Goal: Transaction & Acquisition: Obtain resource

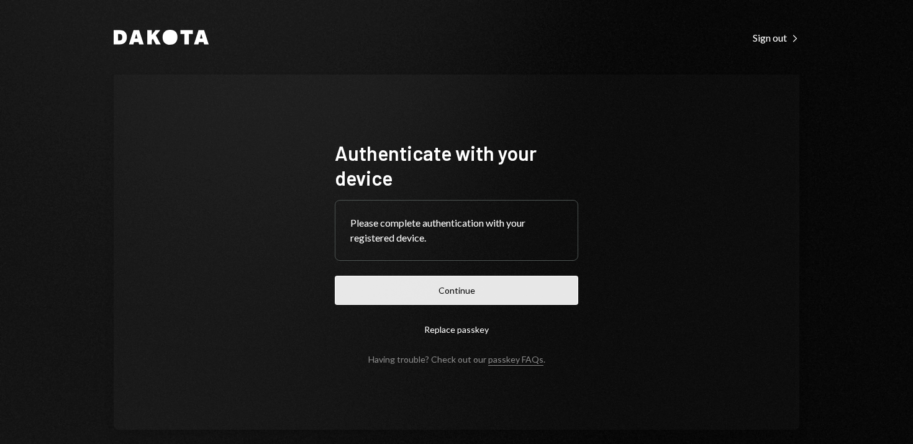
click at [461, 288] on button "Continue" at bounding box center [456, 290] width 243 height 29
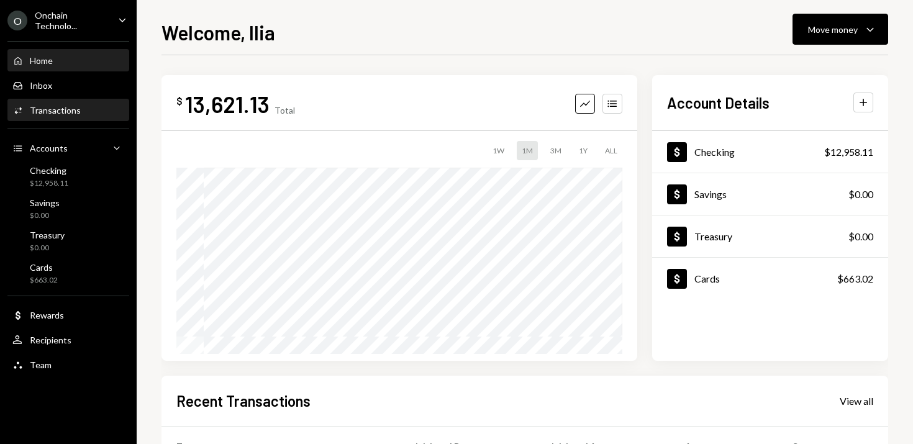
click at [67, 110] on div "Transactions" at bounding box center [55, 110] width 51 height 11
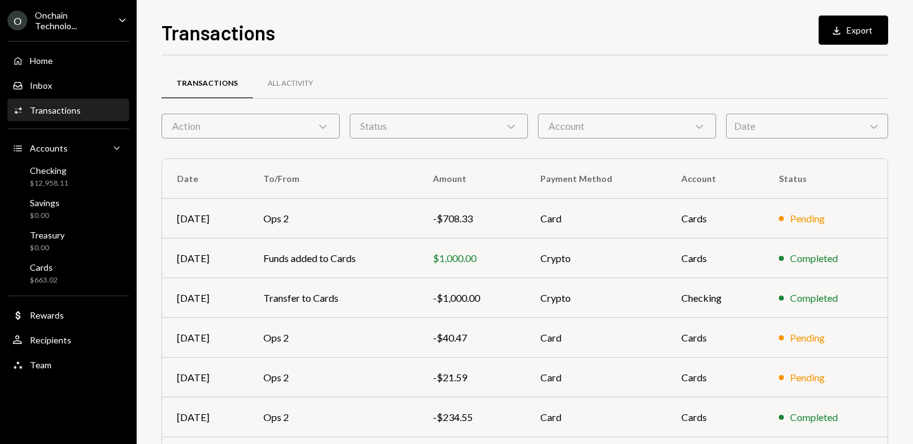
click at [119, 17] on icon "Caret Down" at bounding box center [122, 20] width 14 height 14
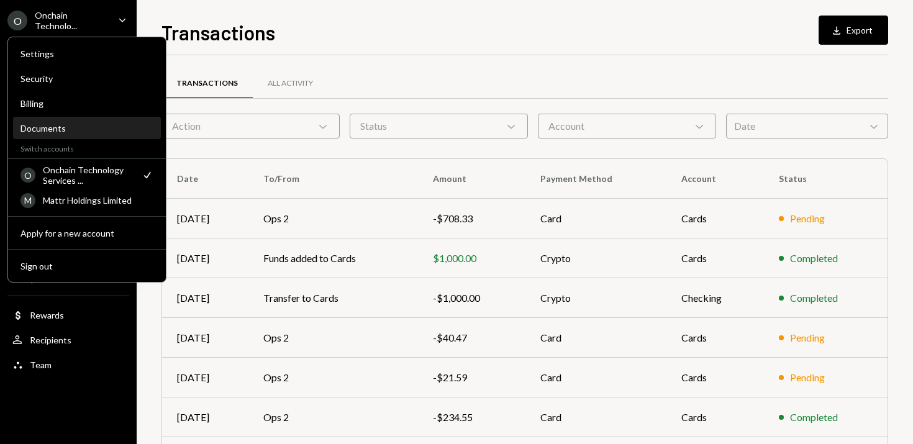
click at [74, 130] on div "Documents" at bounding box center [86, 128] width 133 height 11
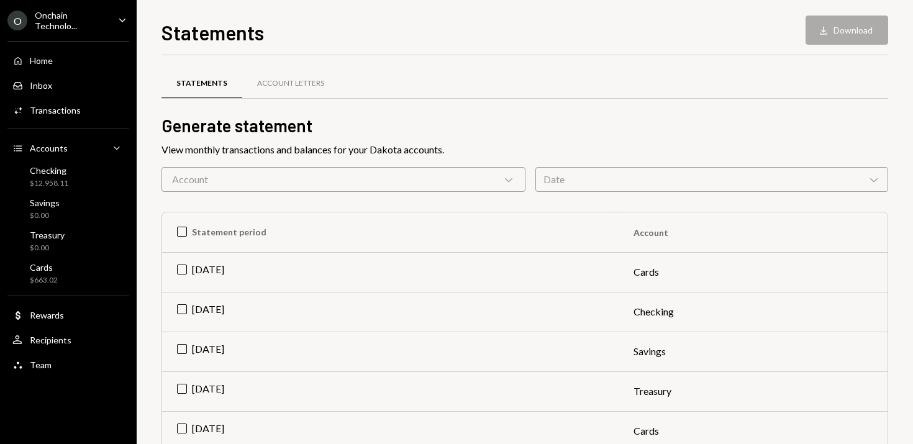
click at [371, 178] on div "Account Chevron Down" at bounding box center [343, 179] width 364 height 25
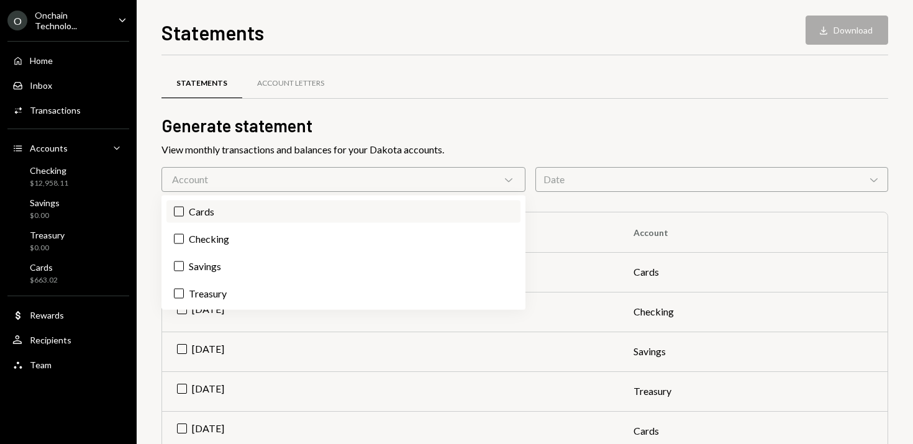
click at [234, 207] on label "Cards" at bounding box center [343, 212] width 354 height 22
click at [184, 207] on button "Cards" at bounding box center [179, 212] width 10 height 10
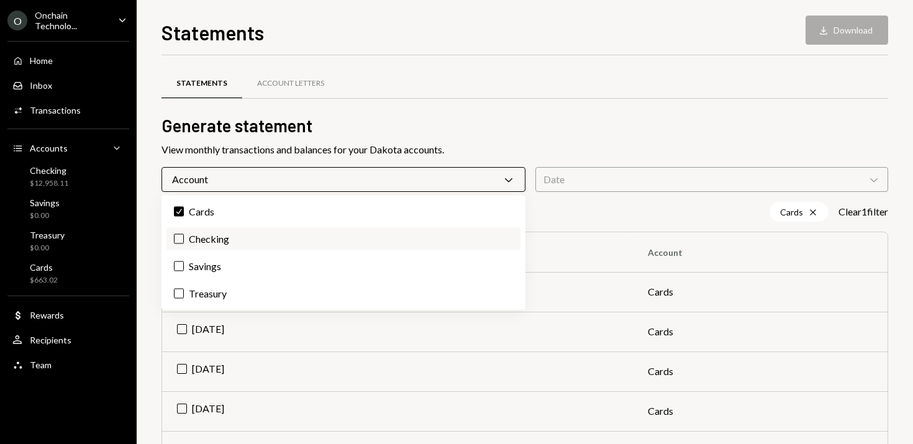
click at [214, 240] on label "Checking" at bounding box center [343, 239] width 354 height 22
click at [184, 240] on button "Checking" at bounding box center [179, 239] width 10 height 10
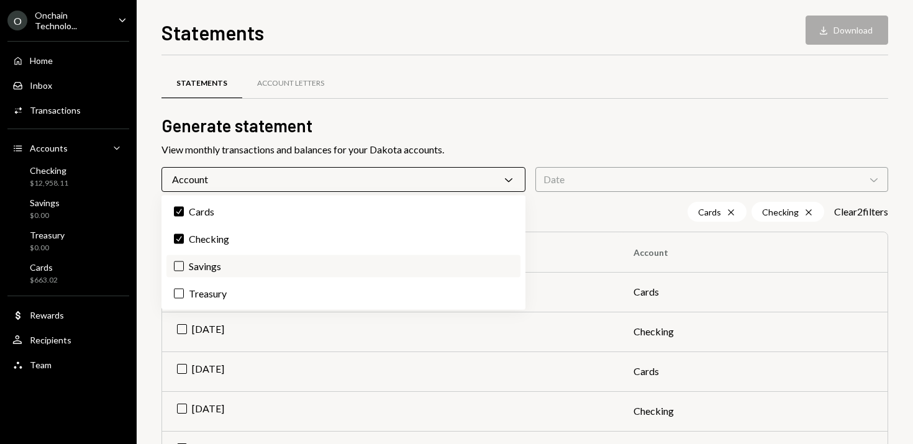
click at [210, 268] on label "Savings" at bounding box center [343, 266] width 354 height 22
click at [184, 268] on button "Savings" at bounding box center [179, 266] width 10 height 10
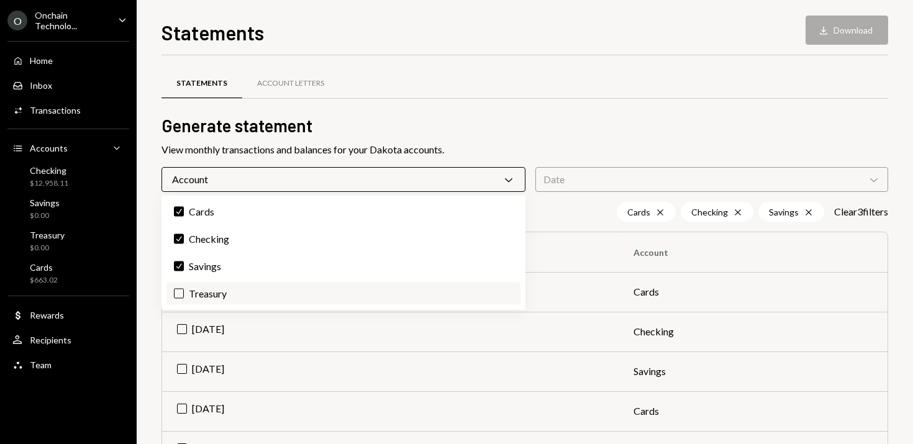
click at [209, 293] on label "Treasury" at bounding box center [343, 293] width 354 height 22
click at [184, 293] on button "Treasury" at bounding box center [179, 294] width 10 height 10
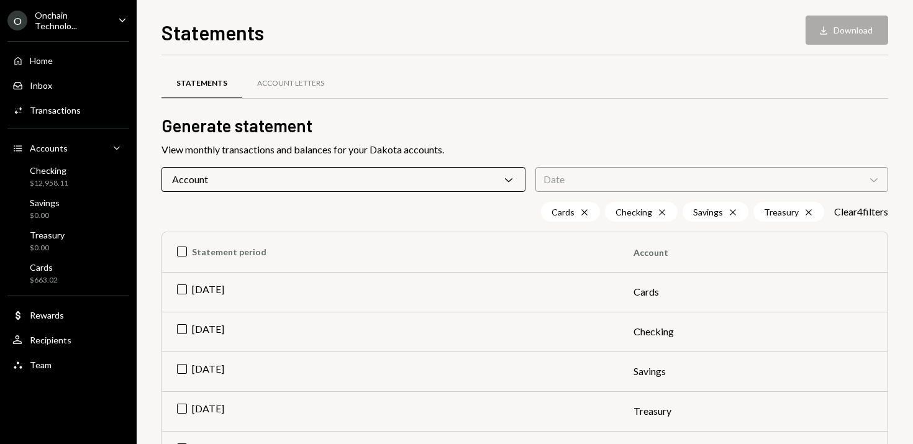
click at [600, 179] on div "Date Chevron Down" at bounding box center [711, 179] width 353 height 25
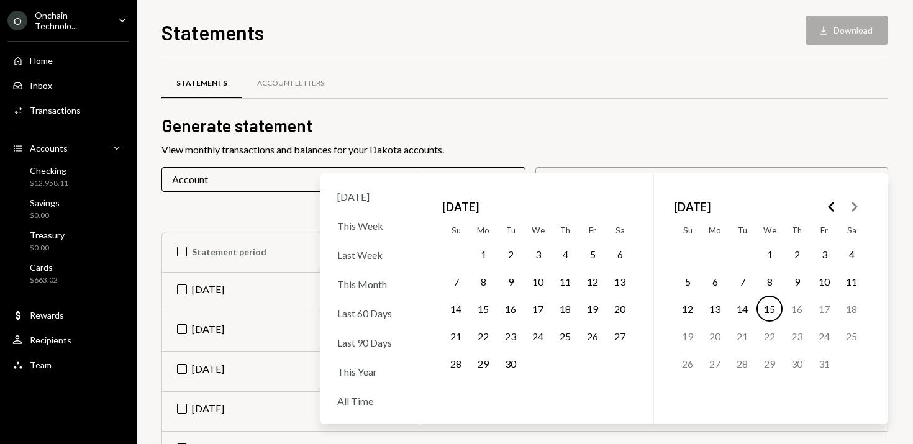
click at [484, 249] on button "1" at bounding box center [483, 254] width 26 height 26
click at [508, 363] on button "30" at bounding box center [510, 363] width 26 height 26
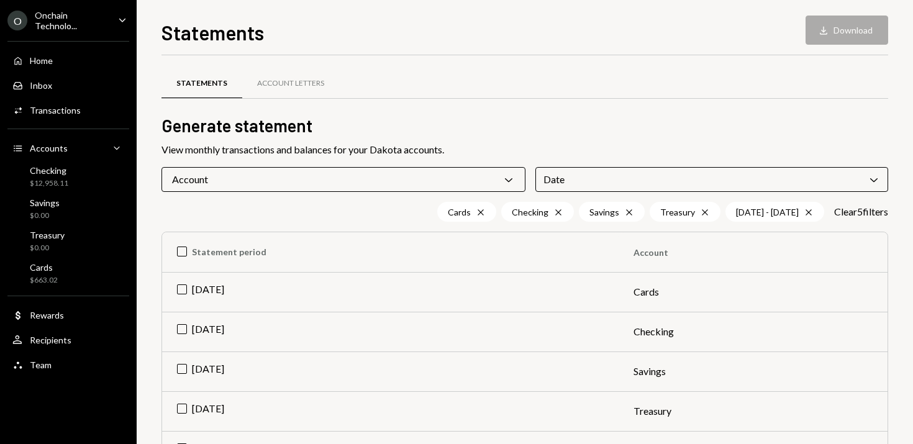
click at [585, 100] on div "Statements Account Letters" at bounding box center [524, 91] width 726 height 46
click at [181, 291] on td "[DATE]" at bounding box center [390, 292] width 456 height 40
click at [180, 330] on td "[DATE]" at bounding box center [390, 332] width 456 height 40
click at [183, 375] on td "[DATE]" at bounding box center [390, 371] width 456 height 40
click at [183, 402] on td "[DATE]" at bounding box center [390, 411] width 456 height 40
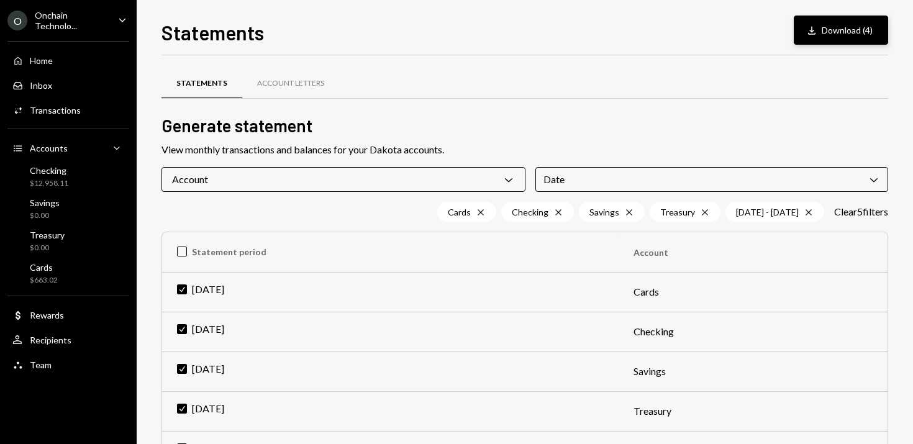
click at [846, 34] on button "Download Download (4)" at bounding box center [840, 30] width 94 height 29
click at [425, 76] on div "Statements Account Letters" at bounding box center [524, 84] width 726 height 32
click at [56, 114] on div "Transactions" at bounding box center [55, 110] width 51 height 11
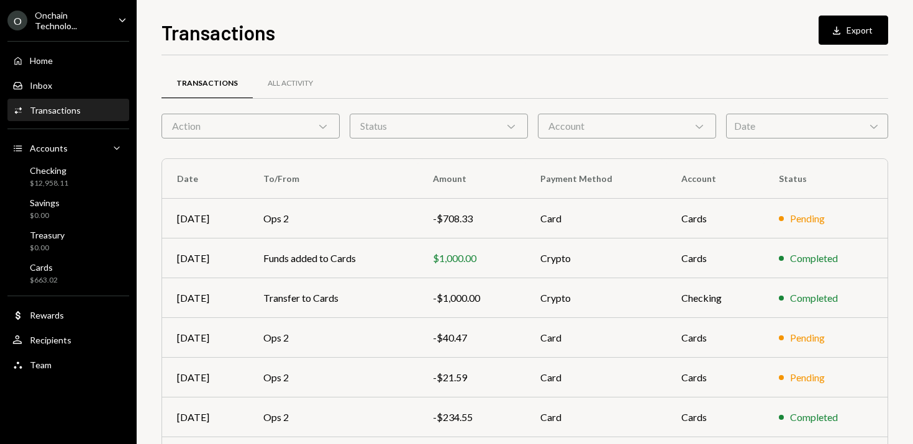
click at [315, 124] on div "Action Chevron Down" at bounding box center [250, 126] width 178 height 25
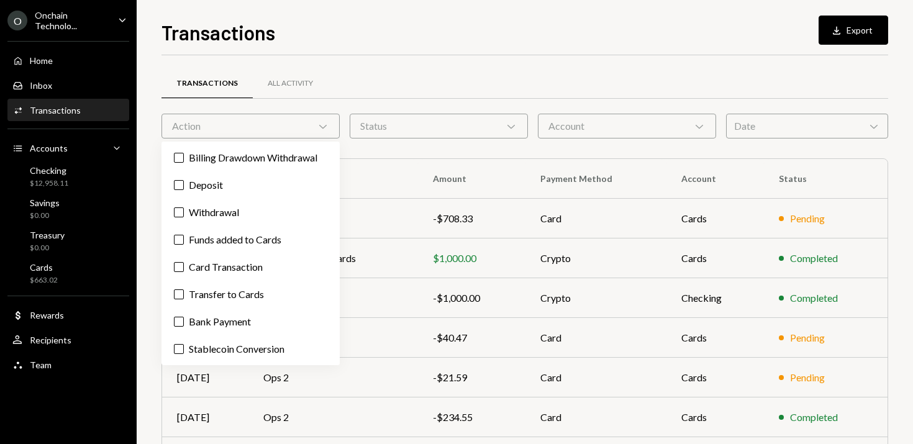
click at [328, 124] on icon "Chevron Down" at bounding box center [323, 126] width 12 height 12
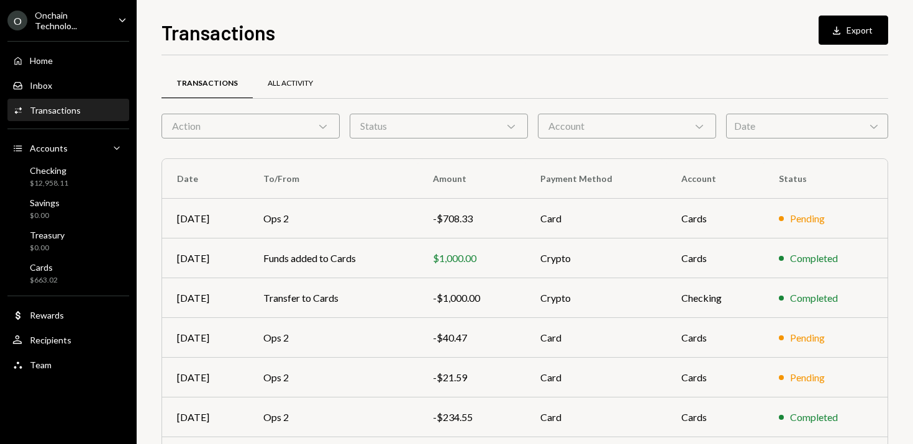
click at [293, 85] on div "All Activity" at bounding box center [290, 83] width 45 height 11
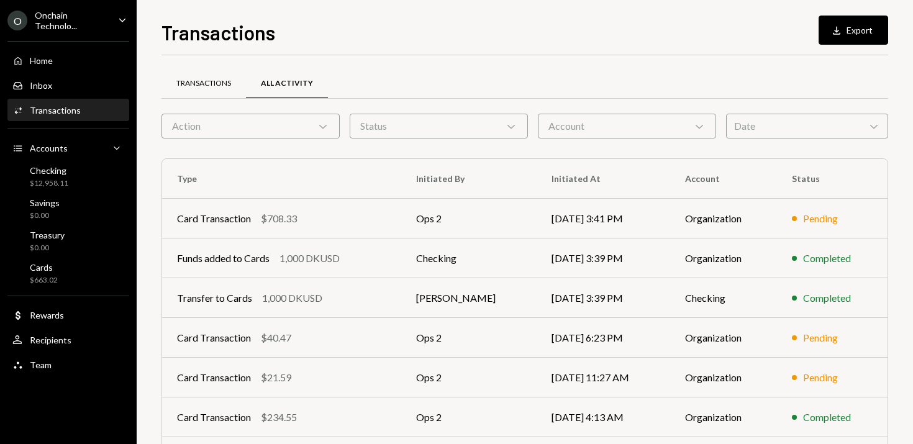
click at [202, 88] on div "Transactions" at bounding box center [203, 84] width 84 height 30
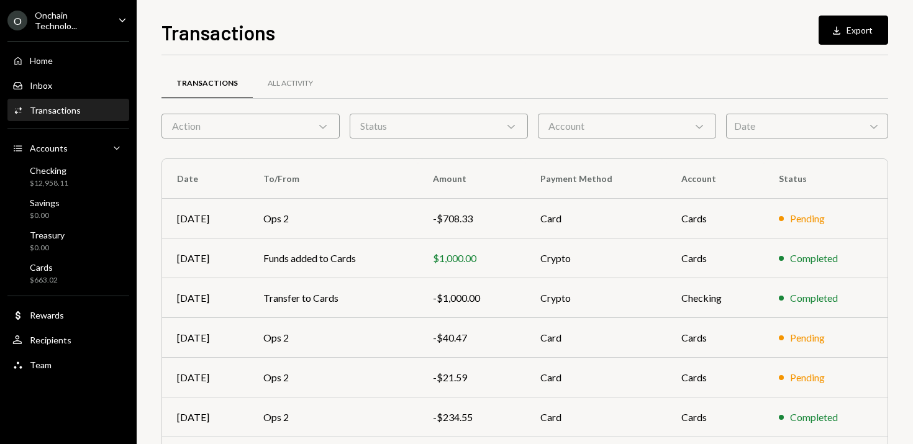
click at [294, 125] on div "Action Chevron Down" at bounding box center [250, 126] width 178 height 25
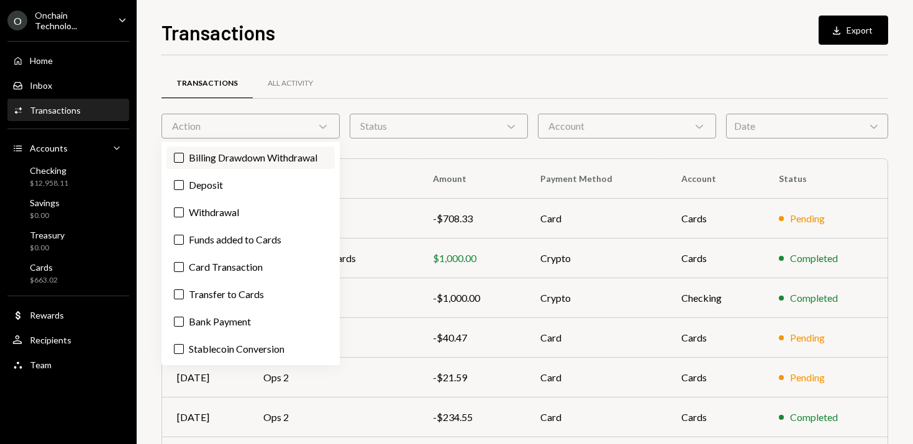
click at [179, 154] on button "Billing Drawdown Withdrawal" at bounding box center [179, 158] width 10 height 10
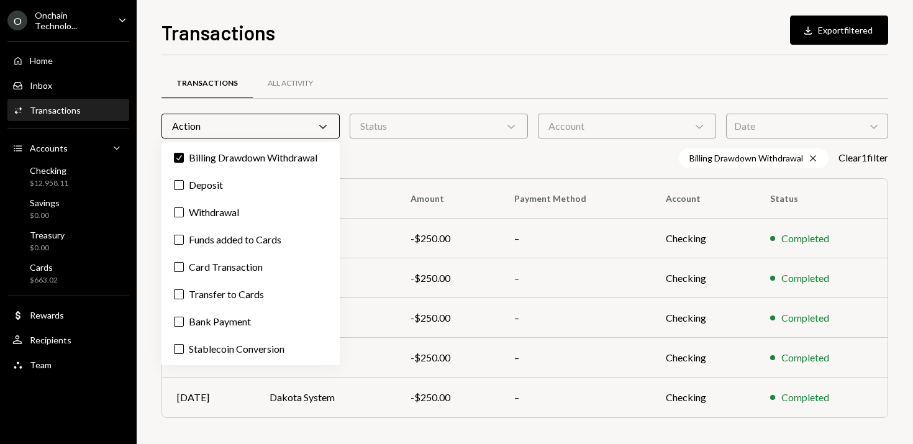
type button "on"
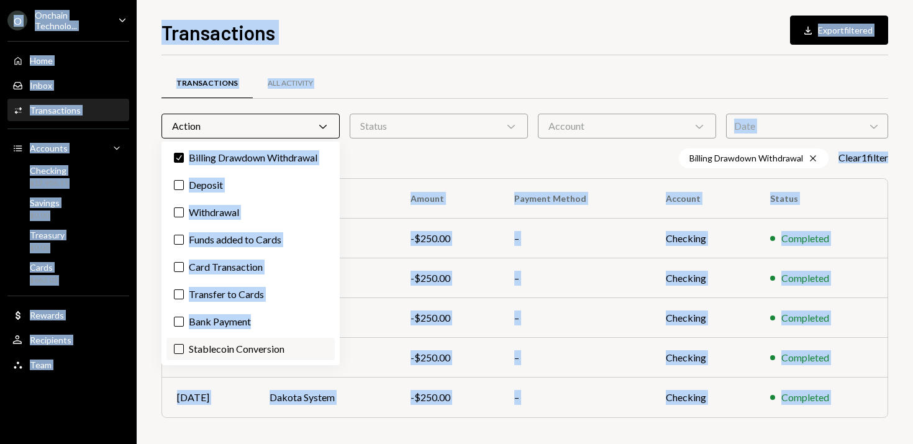
click at [182, 343] on label "Stablecoin Conversion" at bounding box center [250, 349] width 168 height 22
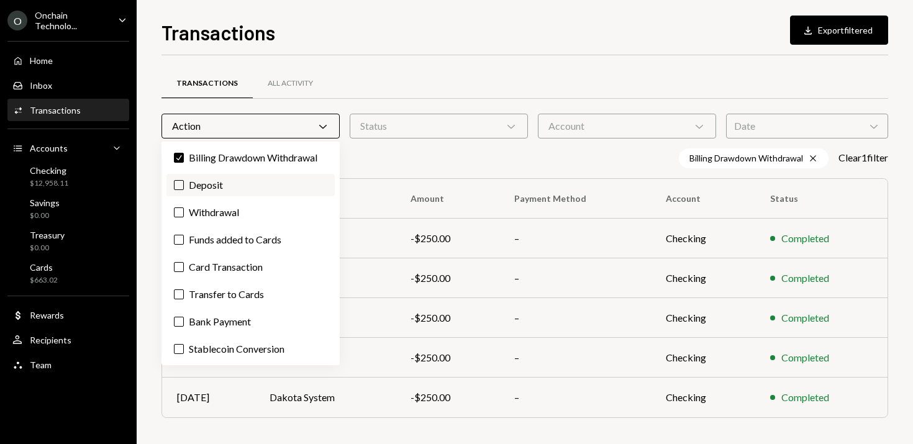
click at [180, 194] on label "Deposit" at bounding box center [250, 185] width 168 height 22
click at [180, 190] on button "Deposit" at bounding box center [179, 185] width 10 height 10
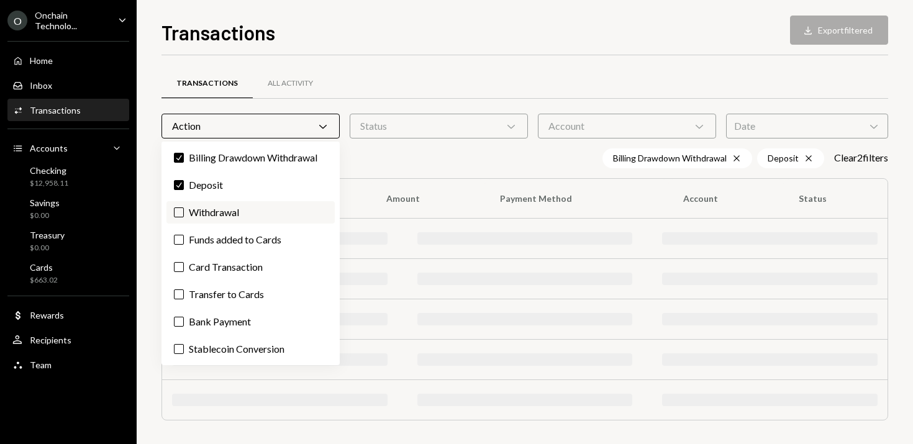
click at [180, 207] on button "Withdrawal" at bounding box center [179, 212] width 10 height 10
click at [180, 239] on button "Funds added to Cards" at bounding box center [179, 240] width 10 height 10
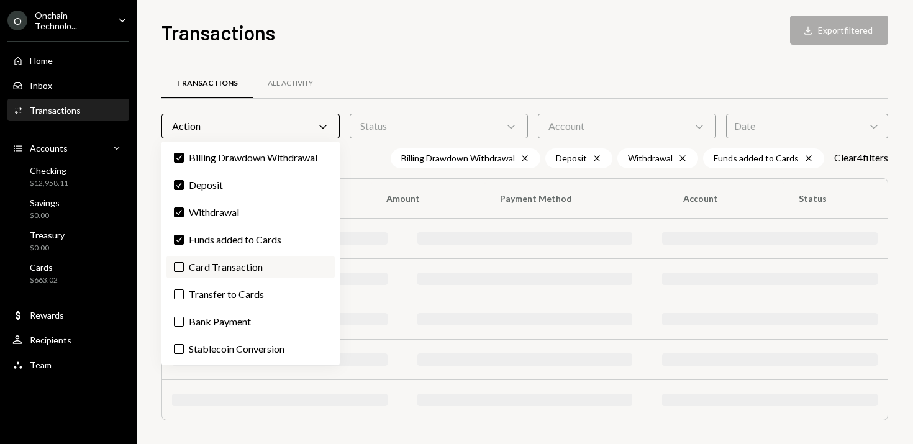
click at [180, 264] on button "Card Transaction" at bounding box center [179, 267] width 10 height 10
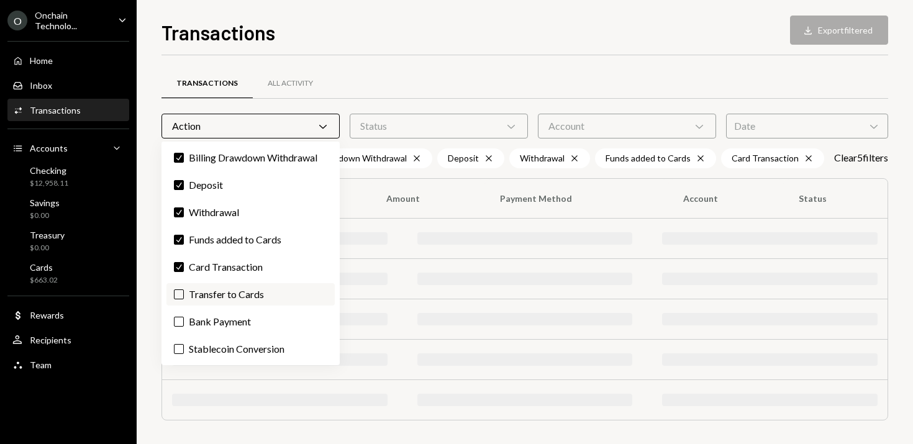
click at [180, 283] on label "Transfer to Cards" at bounding box center [250, 294] width 168 height 22
click at [180, 289] on button "Transfer to Cards" at bounding box center [179, 294] width 10 height 10
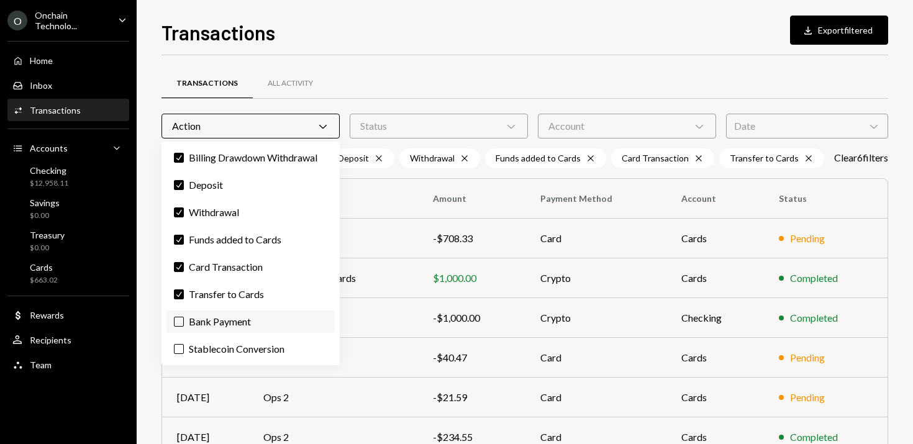
click at [181, 318] on button "Bank Payment" at bounding box center [179, 322] width 10 height 10
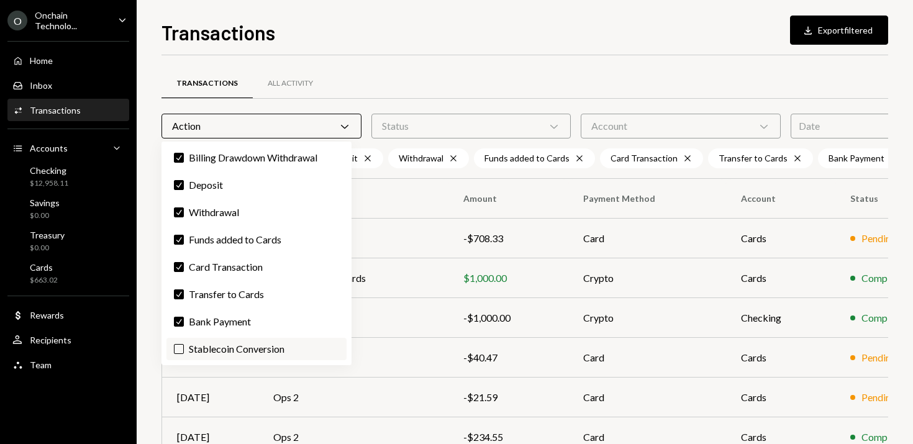
click at [181, 355] on label "Stablecoin Conversion" at bounding box center [256, 349] width 180 height 22
click at [181, 354] on button "Stablecoin Conversion" at bounding box center [179, 349] width 10 height 10
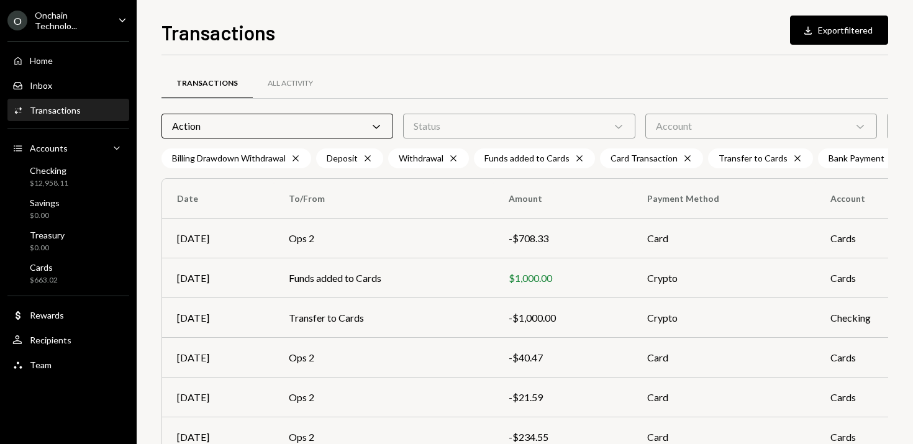
click at [374, 69] on div "Transactions All Activity" at bounding box center [631, 84] width 941 height 32
click at [525, 120] on div "Status Chevron Down" at bounding box center [519, 126] width 232 height 25
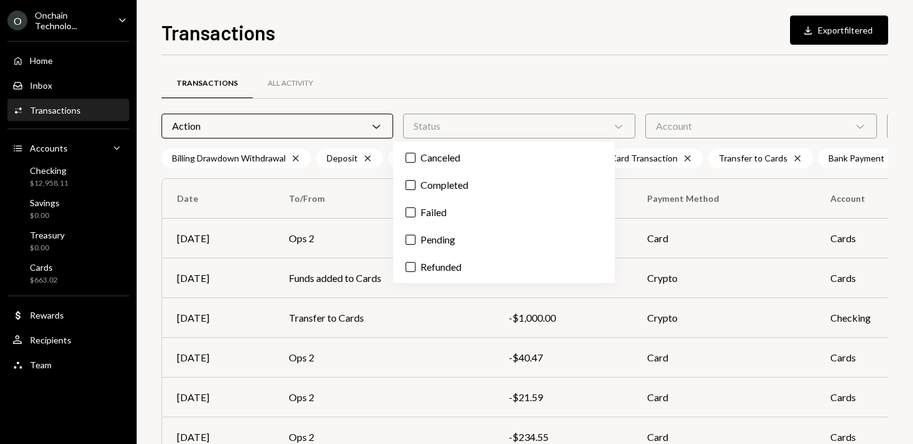
click at [540, 76] on div "Transactions All Activity" at bounding box center [631, 84] width 941 height 32
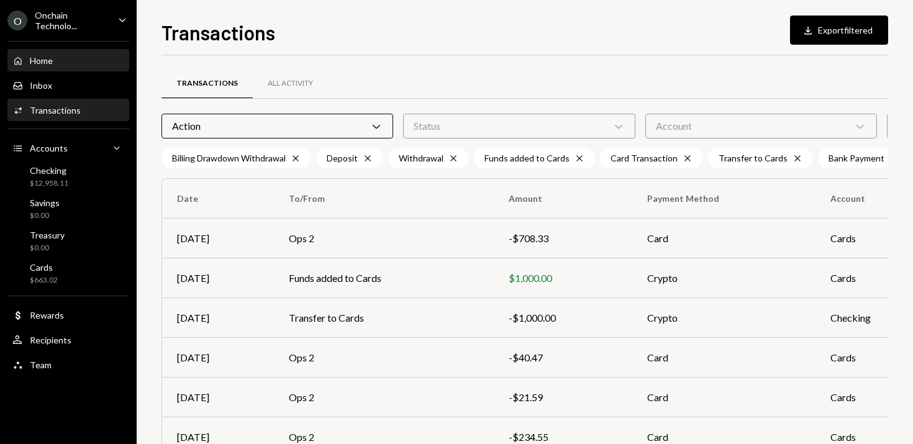
click at [58, 53] on div "Home Home" at bounding box center [68, 60] width 112 height 21
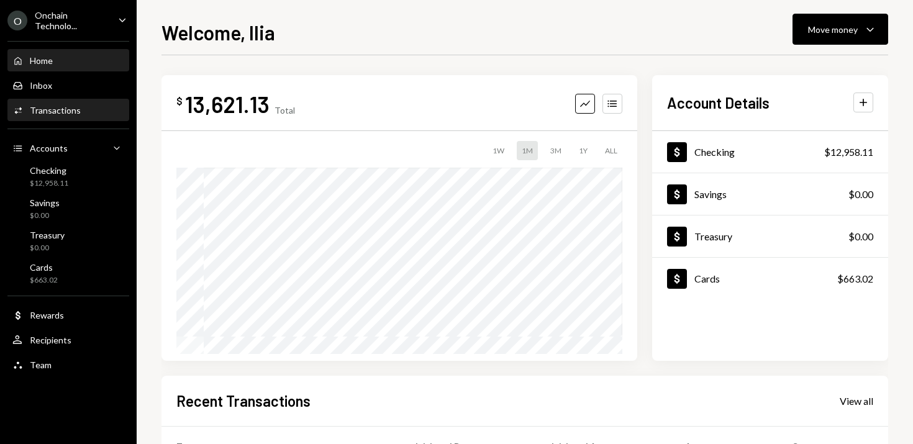
click at [75, 110] on div "Transactions" at bounding box center [55, 110] width 51 height 11
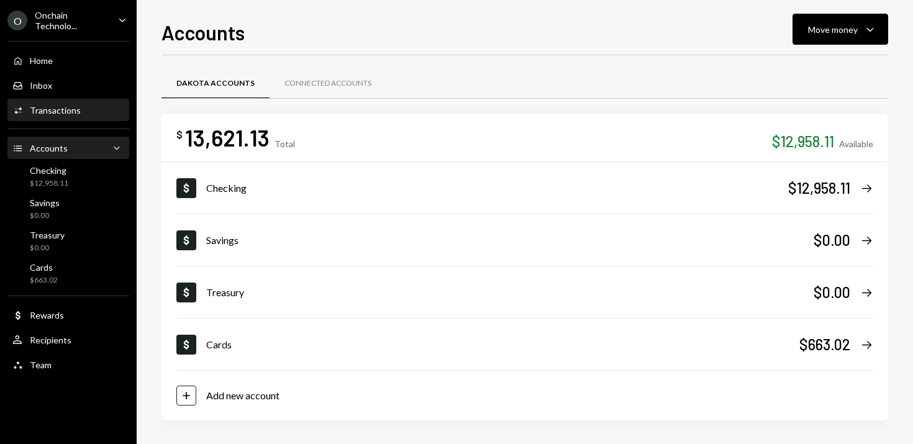
click at [65, 105] on div "Activities Transactions" at bounding box center [46, 110] width 68 height 11
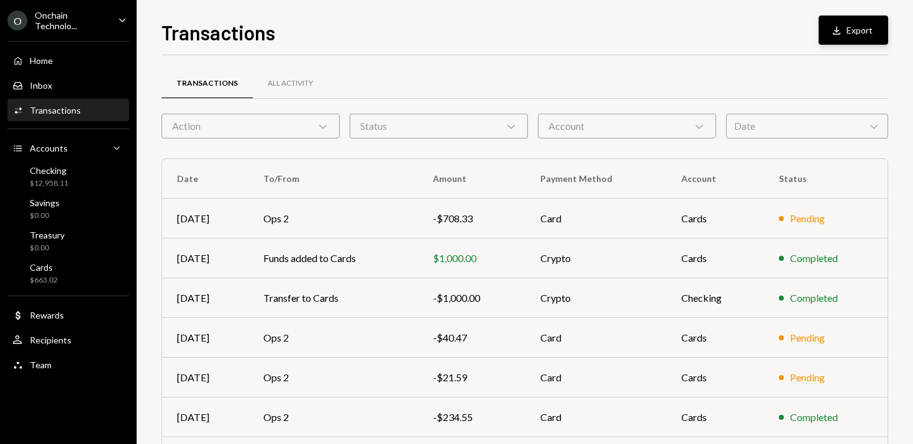
click at [834, 35] on icon "Download" at bounding box center [836, 30] width 12 height 12
click at [610, 130] on div "Account Chevron Down" at bounding box center [627, 126] width 178 height 25
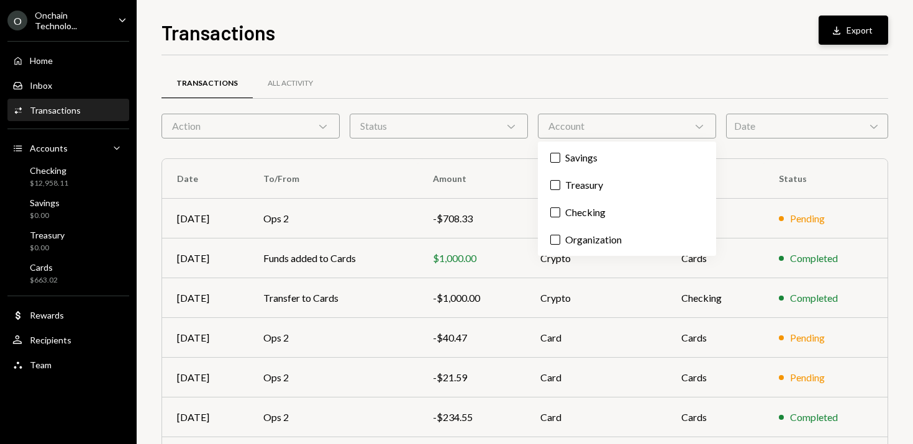
click at [610, 130] on div "Account Chevron Down" at bounding box center [627, 126] width 178 height 25
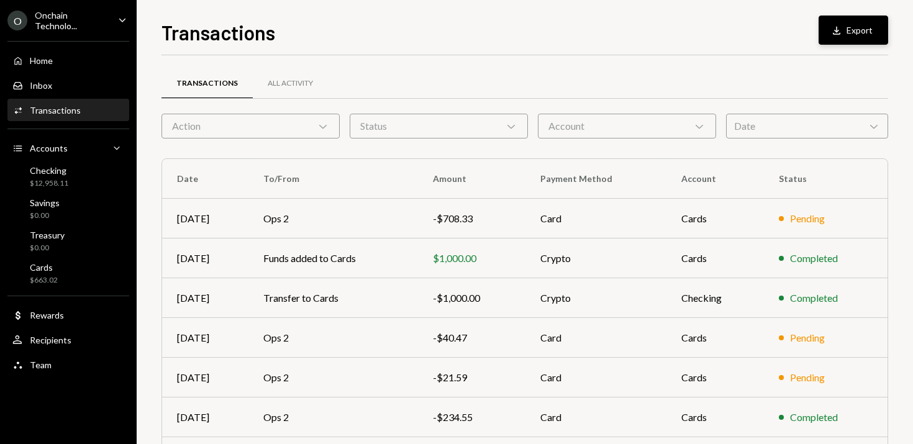
click at [610, 130] on div "Account Chevron Down" at bounding box center [627, 126] width 178 height 25
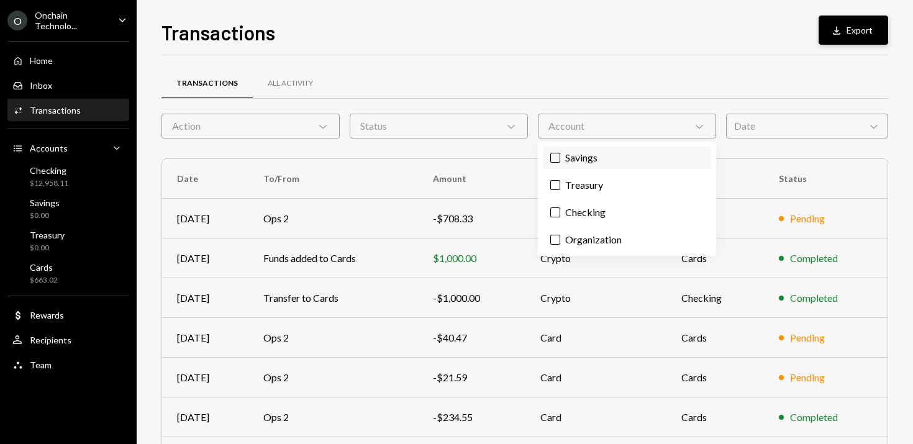
click at [575, 166] on label "Savings" at bounding box center [627, 158] width 168 height 22
click at [560, 163] on button "Savings" at bounding box center [555, 158] width 10 height 10
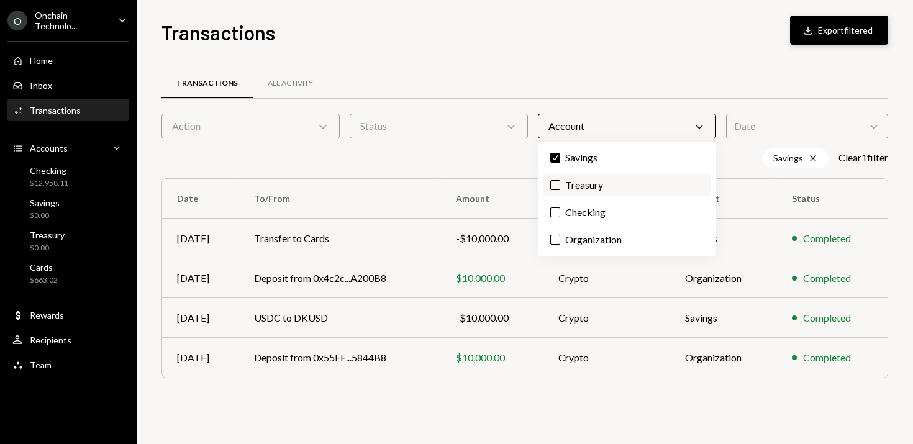
click at [574, 184] on label "Treasury" at bounding box center [627, 185] width 168 height 22
click at [560, 184] on button "Treasury" at bounding box center [555, 185] width 10 height 10
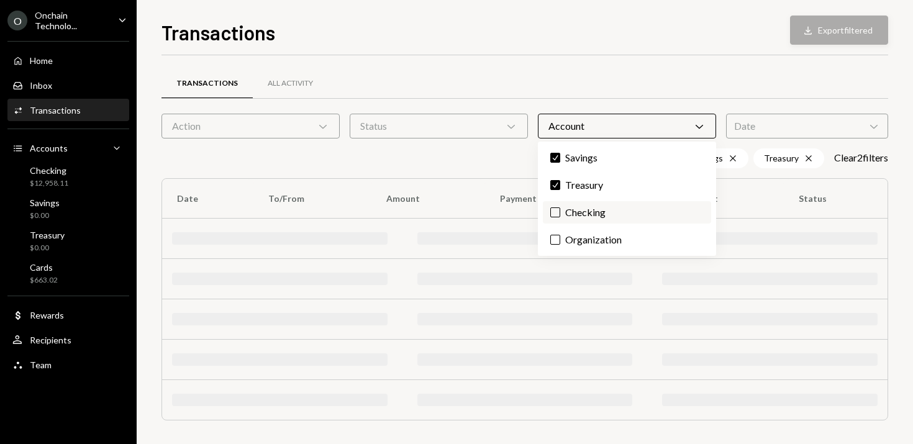
click at [571, 212] on label "Checking" at bounding box center [627, 212] width 168 height 22
click at [560, 212] on button "Checking" at bounding box center [555, 212] width 10 height 10
click at [571, 233] on label "Organization" at bounding box center [627, 239] width 168 height 22
click at [560, 235] on button "Organization" at bounding box center [555, 240] width 10 height 10
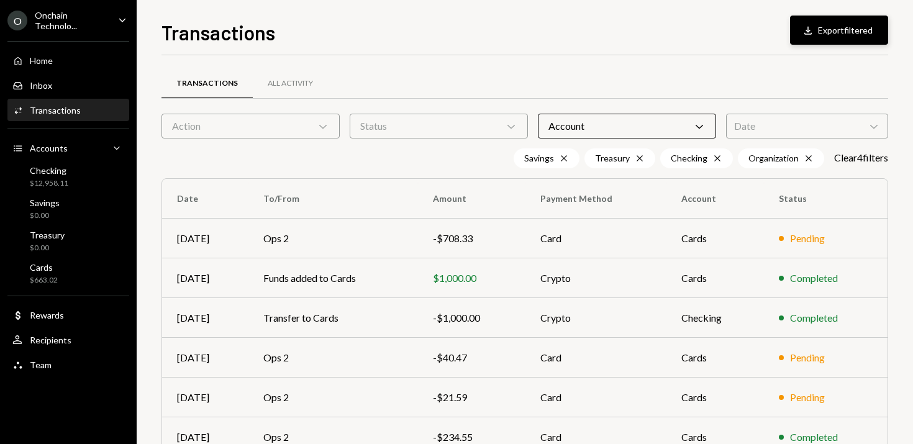
click at [770, 122] on div "Date Chevron Down" at bounding box center [807, 126] width 162 height 25
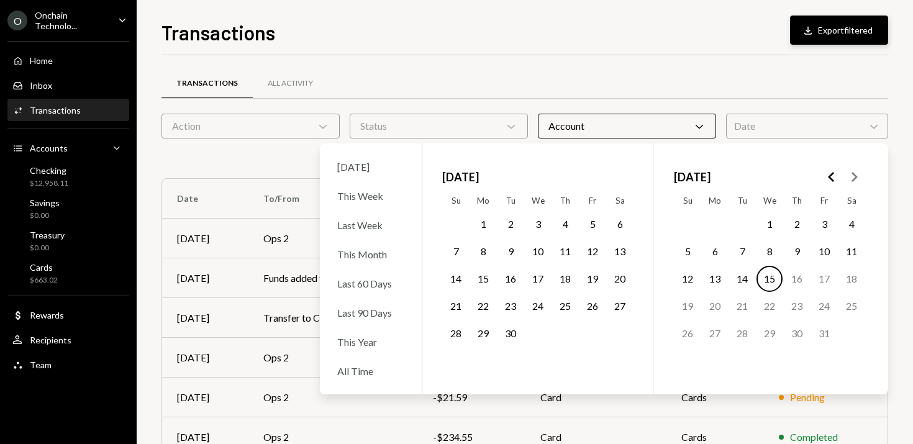
click at [480, 219] on button "1" at bounding box center [483, 224] width 26 height 26
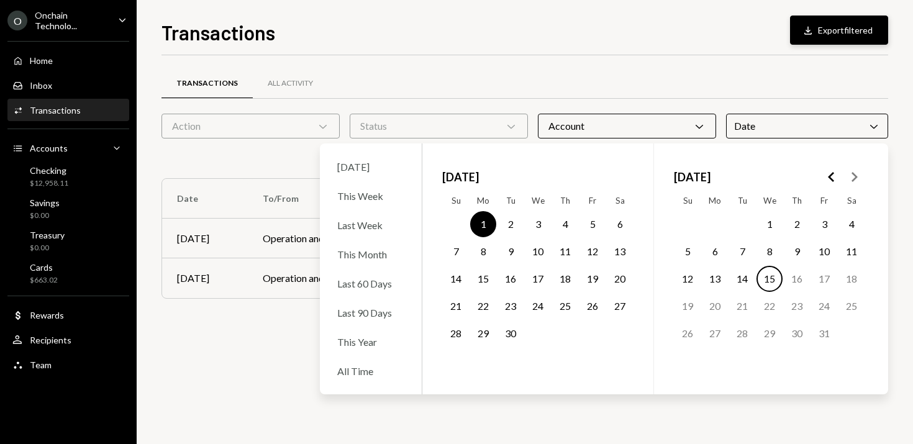
click at [513, 332] on button "30" at bounding box center [510, 333] width 26 height 26
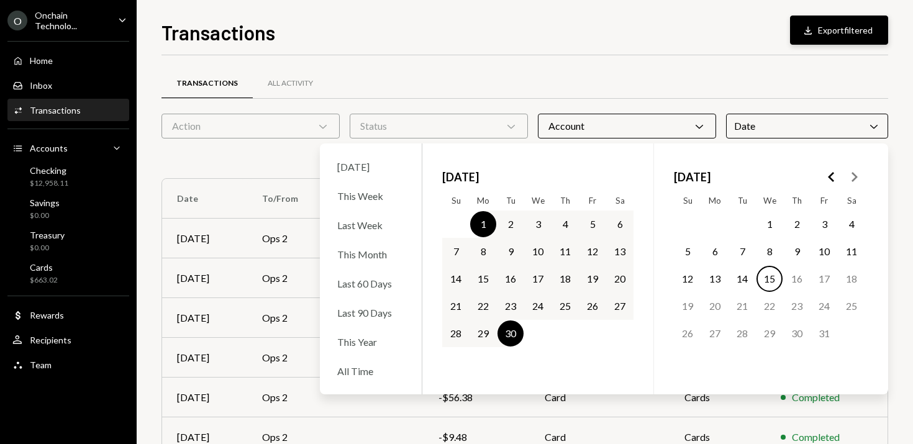
click at [586, 60] on div "Transactions All Activity Action Chevron Down Status Chevron Down Account Chevr…" at bounding box center [524, 361] width 726 height 613
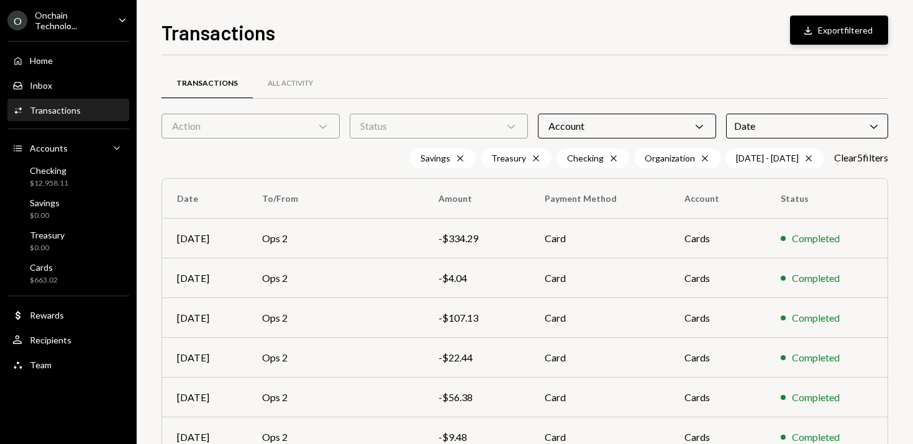
click at [827, 27] on button "Download Export filtered" at bounding box center [839, 30] width 98 height 29
click at [119, 20] on icon "Caret Down" at bounding box center [122, 20] width 14 height 14
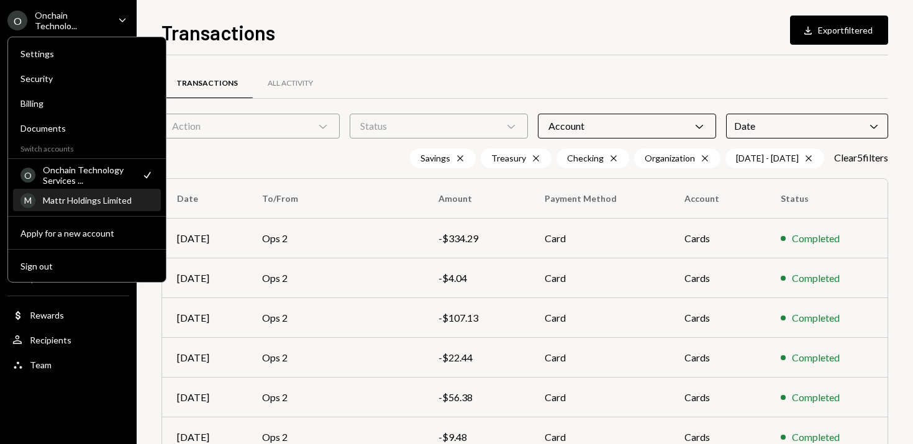
click at [85, 201] on div "Mattr Holdings Limited" at bounding box center [98, 200] width 111 height 11
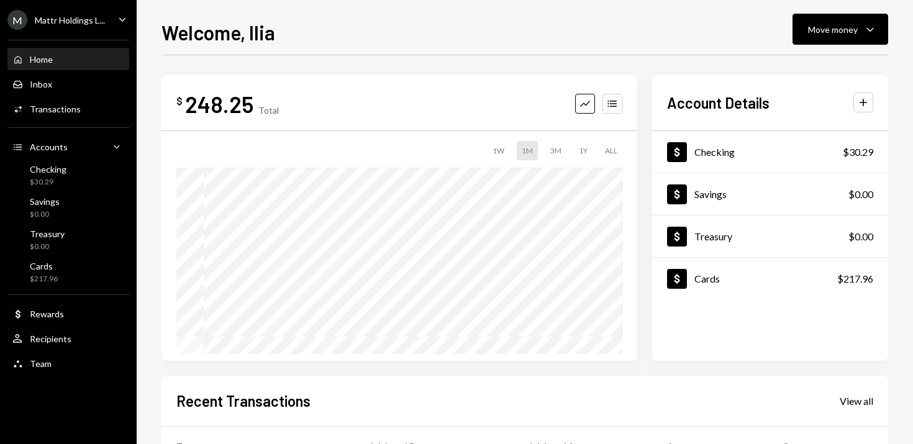
click at [119, 11] on div "M Mattr Holdings L... Caret Down" at bounding box center [68, 20] width 137 height 20
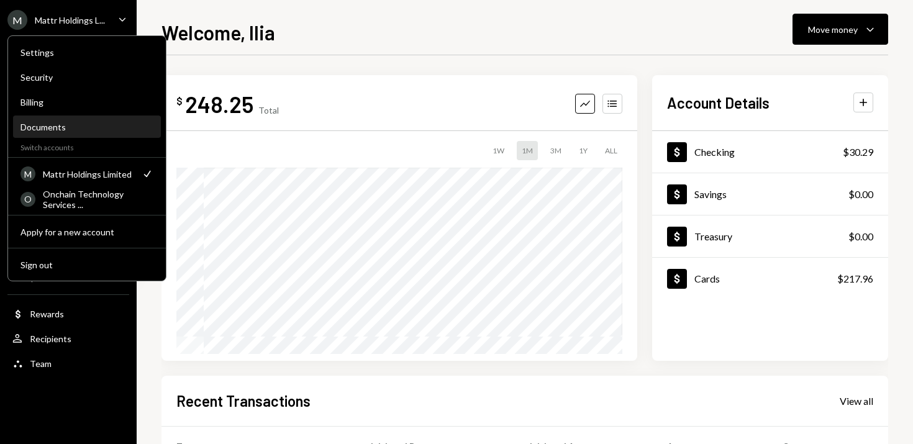
click at [70, 125] on div "Documents" at bounding box center [86, 127] width 133 height 11
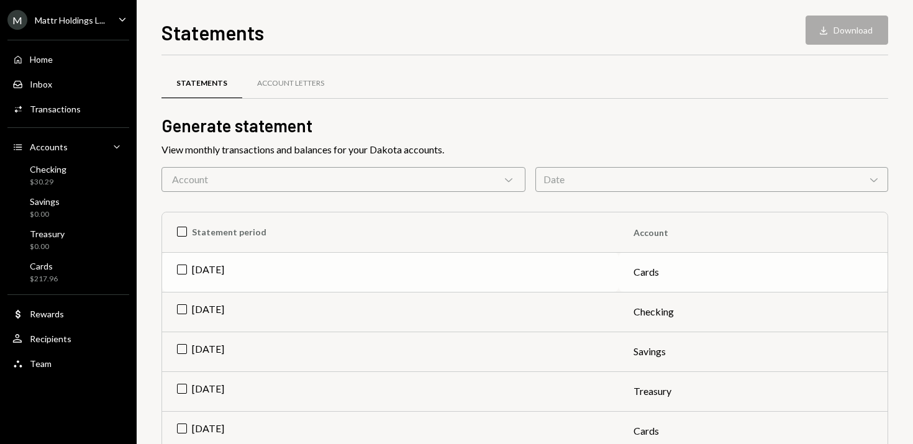
click at [182, 270] on td "[DATE]" at bounding box center [390, 272] width 456 height 40
click at [183, 305] on td "[DATE]" at bounding box center [390, 312] width 456 height 40
click at [183, 346] on td "[DATE]" at bounding box center [390, 352] width 456 height 40
click at [182, 389] on td "[DATE]" at bounding box center [390, 391] width 456 height 40
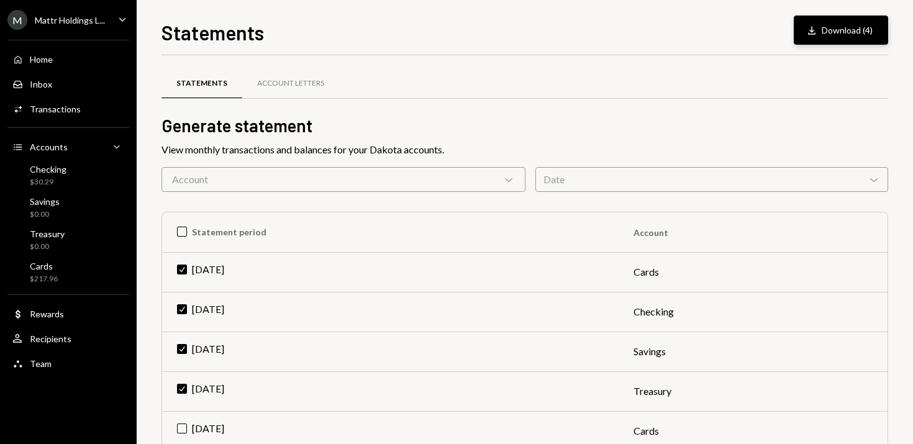
click at [834, 29] on button "Download Download (4)" at bounding box center [840, 30] width 94 height 29
click at [65, 145] on div "Accounts" at bounding box center [49, 147] width 38 height 11
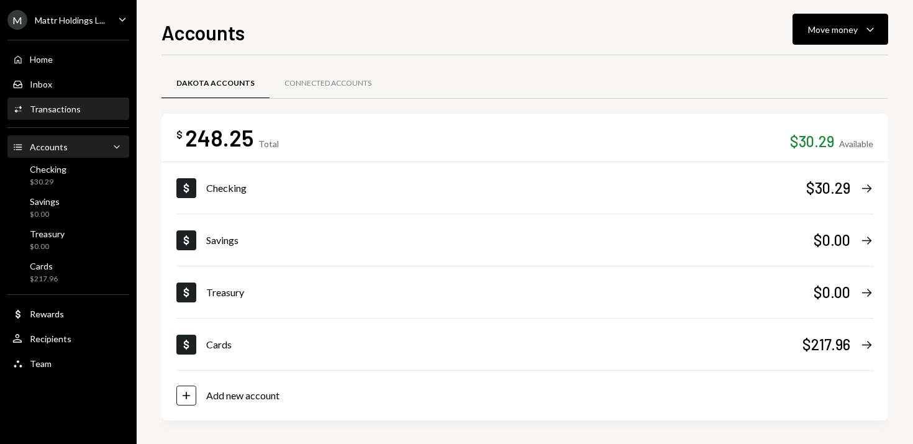
click at [81, 106] on div "Activities Transactions" at bounding box center [68, 109] width 112 height 11
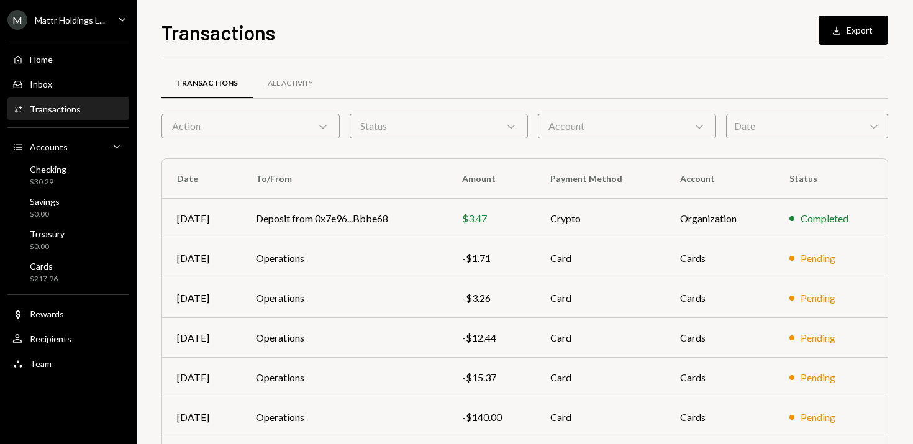
click at [762, 126] on div "Date Chevron Down" at bounding box center [807, 126] width 162 height 25
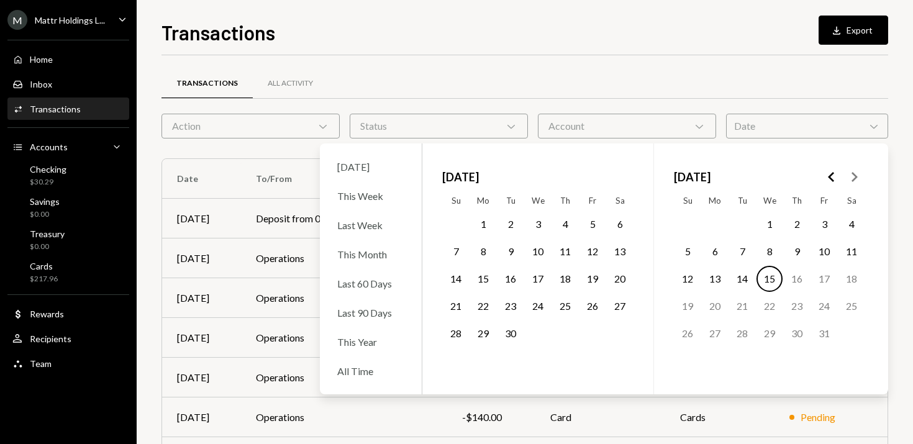
click at [484, 221] on button "1" at bounding box center [483, 224] width 26 height 26
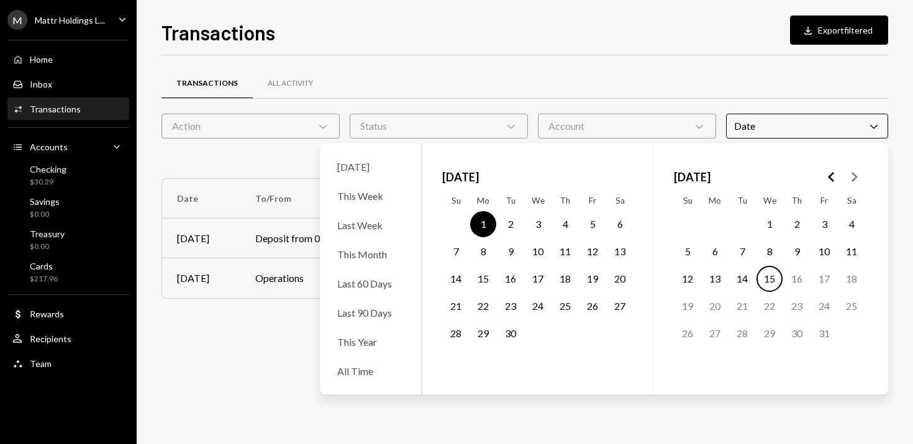
click at [508, 333] on button "30" at bounding box center [510, 333] width 26 height 26
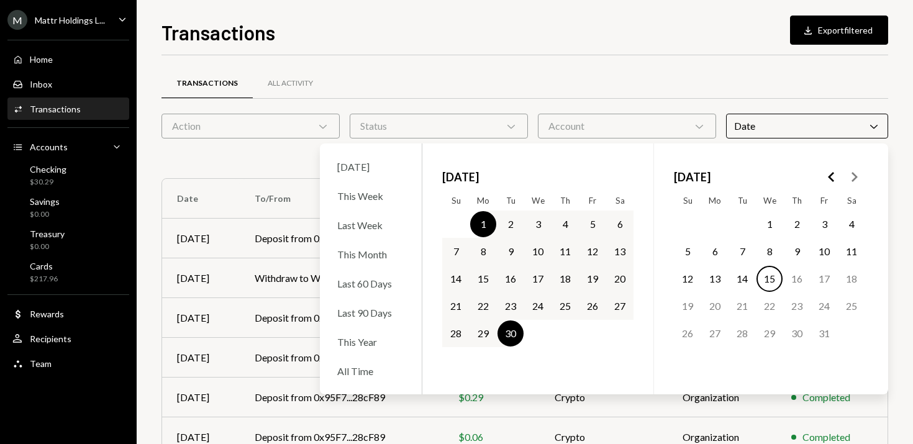
click at [575, 59] on div "Transactions All Activity Action Chevron Down Status Chevron Down Account Chevr…" at bounding box center [524, 361] width 726 height 613
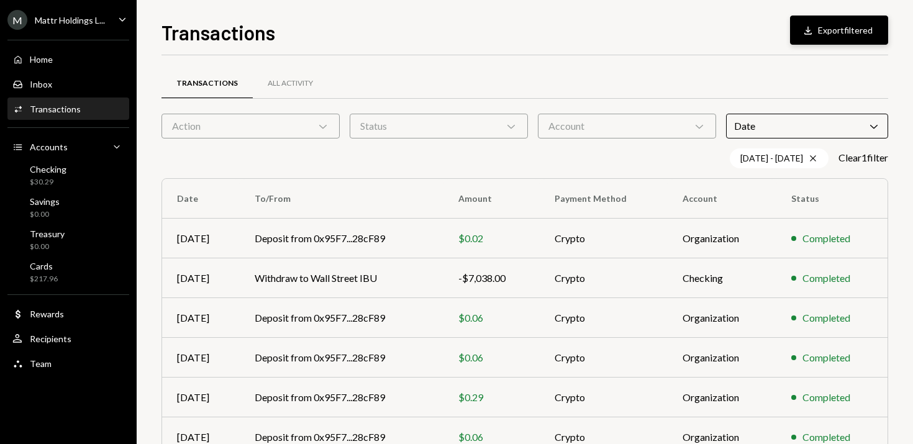
click at [828, 28] on button "Download Export filtered" at bounding box center [839, 30] width 98 height 29
click at [430, 7] on div "Transactions Download Export filtered Transactions All Activity Action Chevron …" at bounding box center [525, 222] width 776 height 444
